Goal: Transaction & Acquisition: Purchase product/service

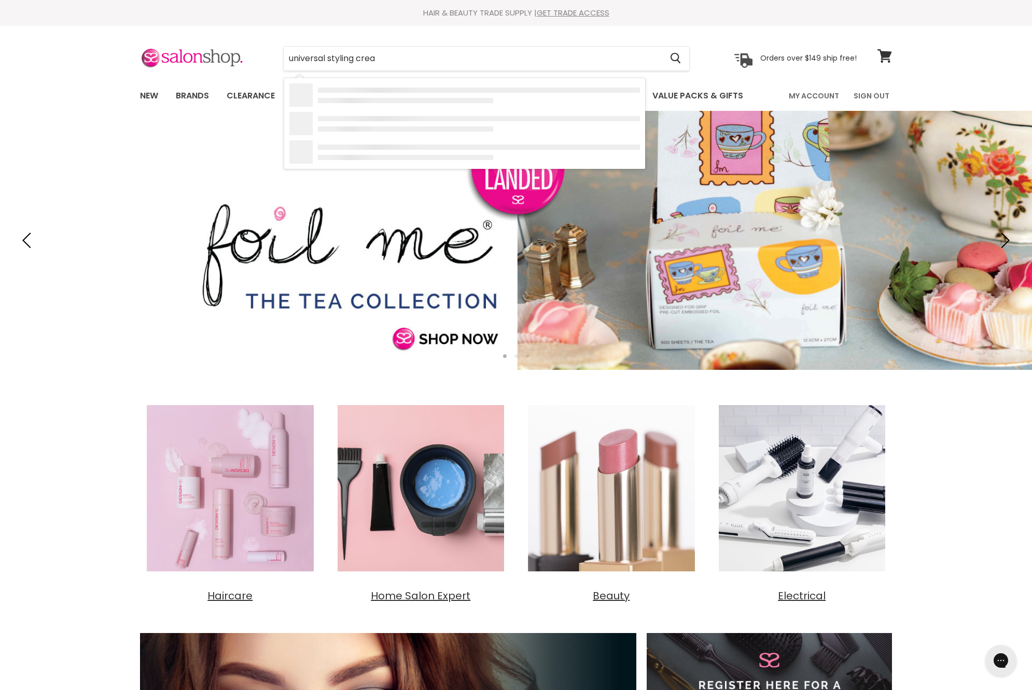
type input "universal styling cream"
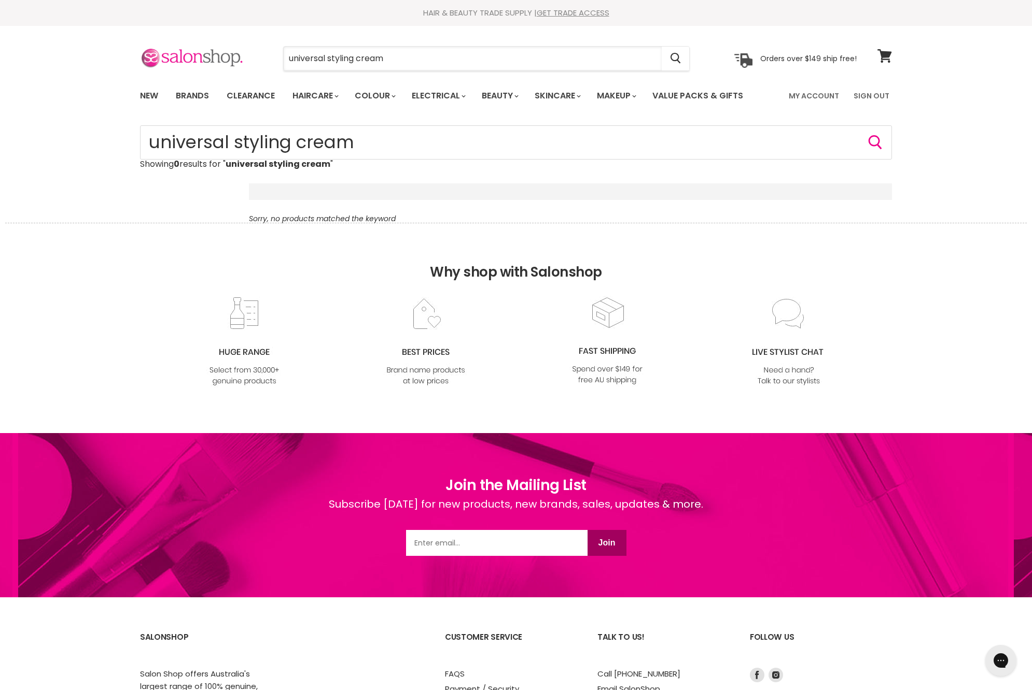
drag, startPoint x: 423, startPoint y: 61, endPoint x: 174, endPoint y: 61, distance: 248.8
click at [181, 61] on div "universal styling cream Cancel Orders over $149 ship free!" at bounding box center [498, 59] width 716 height 24
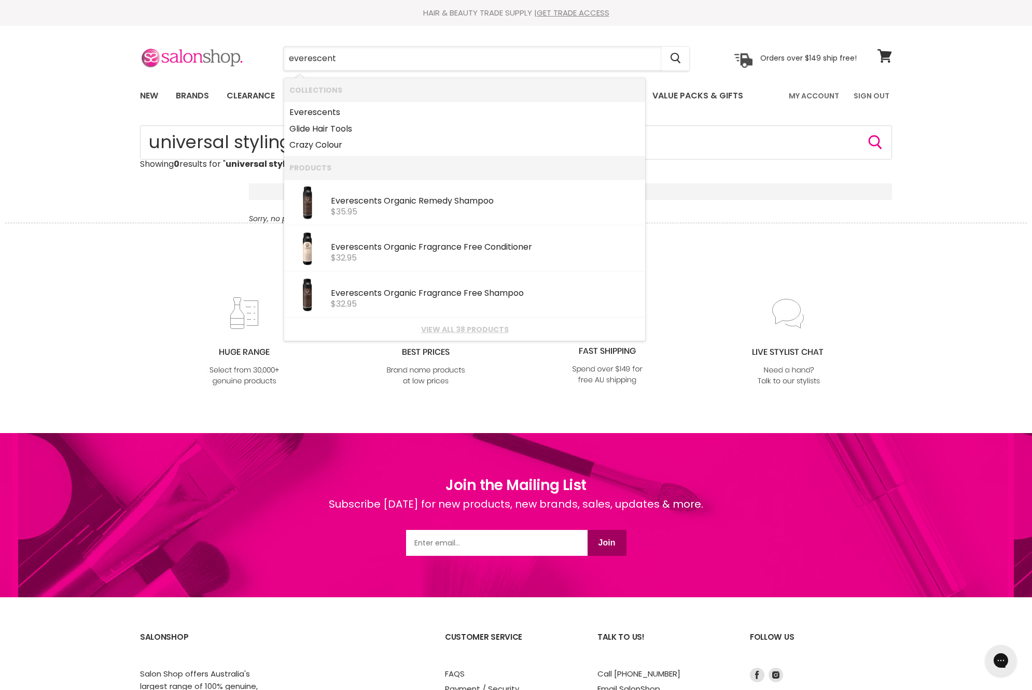
type input "everescents"
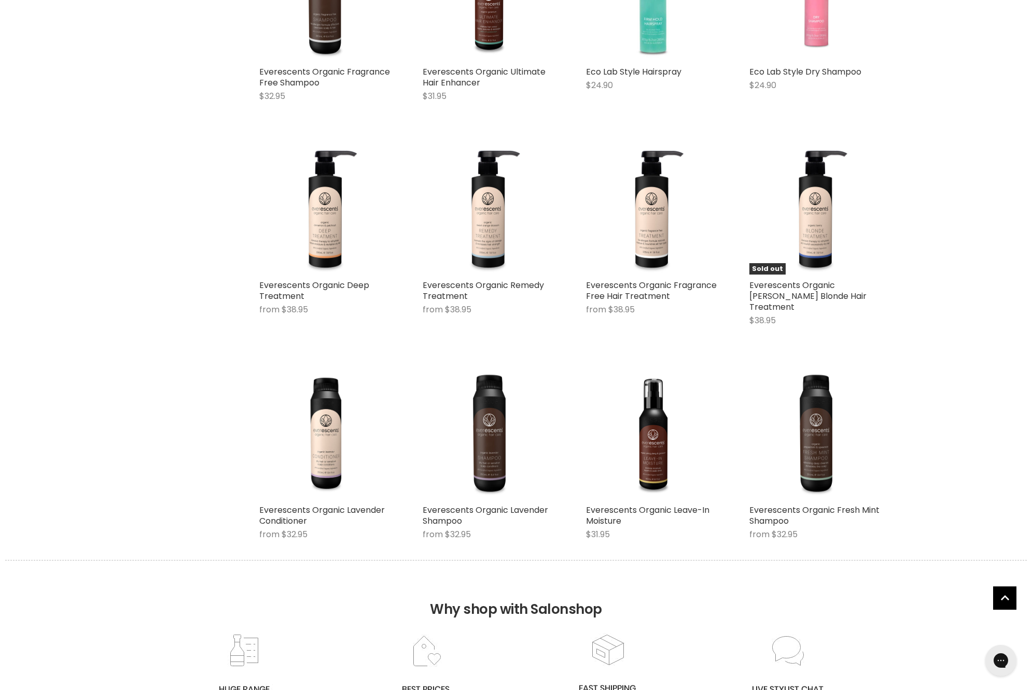
scroll to position [951, 0]
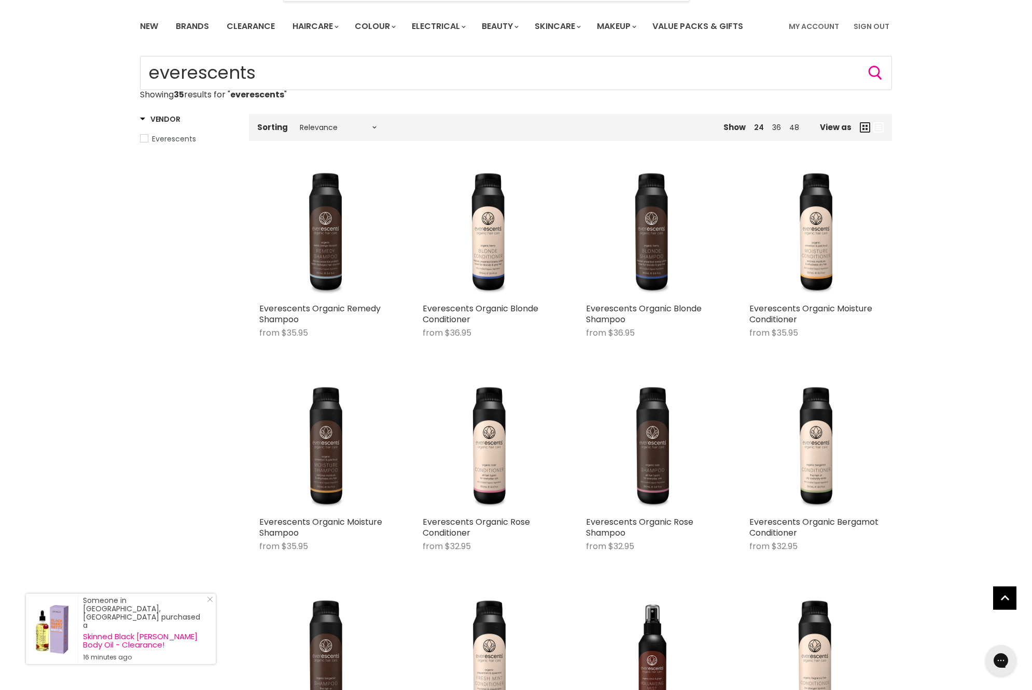
scroll to position [67, 0]
